Goal: Book appointment/travel/reservation

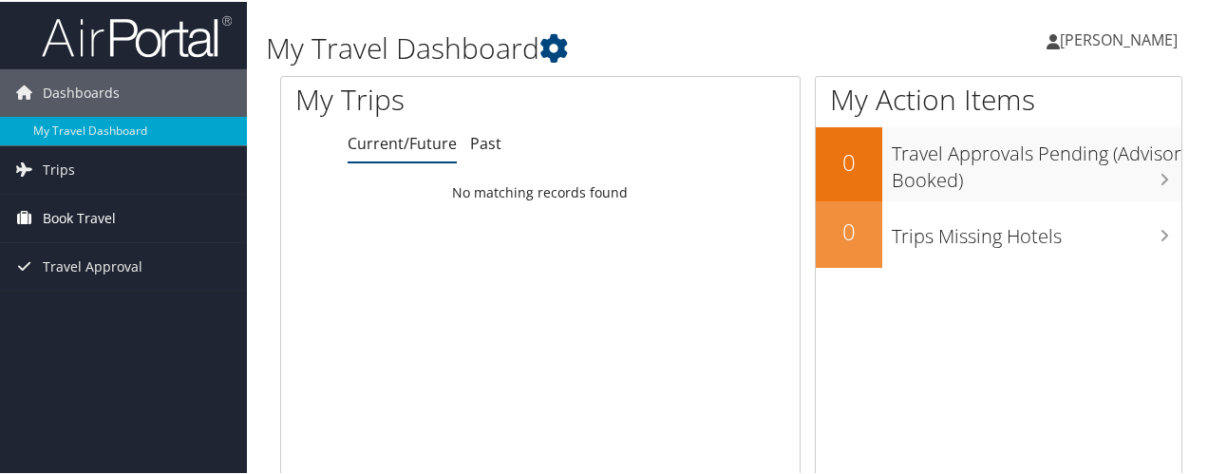
click at [104, 211] on span "Book Travel" at bounding box center [79, 216] width 73 height 47
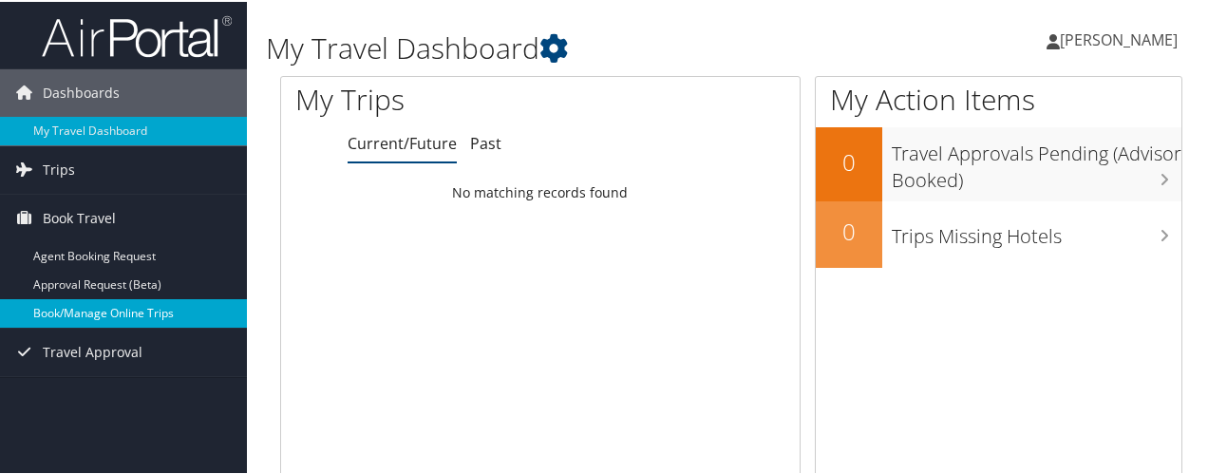
click at [106, 310] on link "Book/Manage Online Trips" at bounding box center [123, 311] width 247 height 28
